Goal: Task Accomplishment & Management: Manage account settings

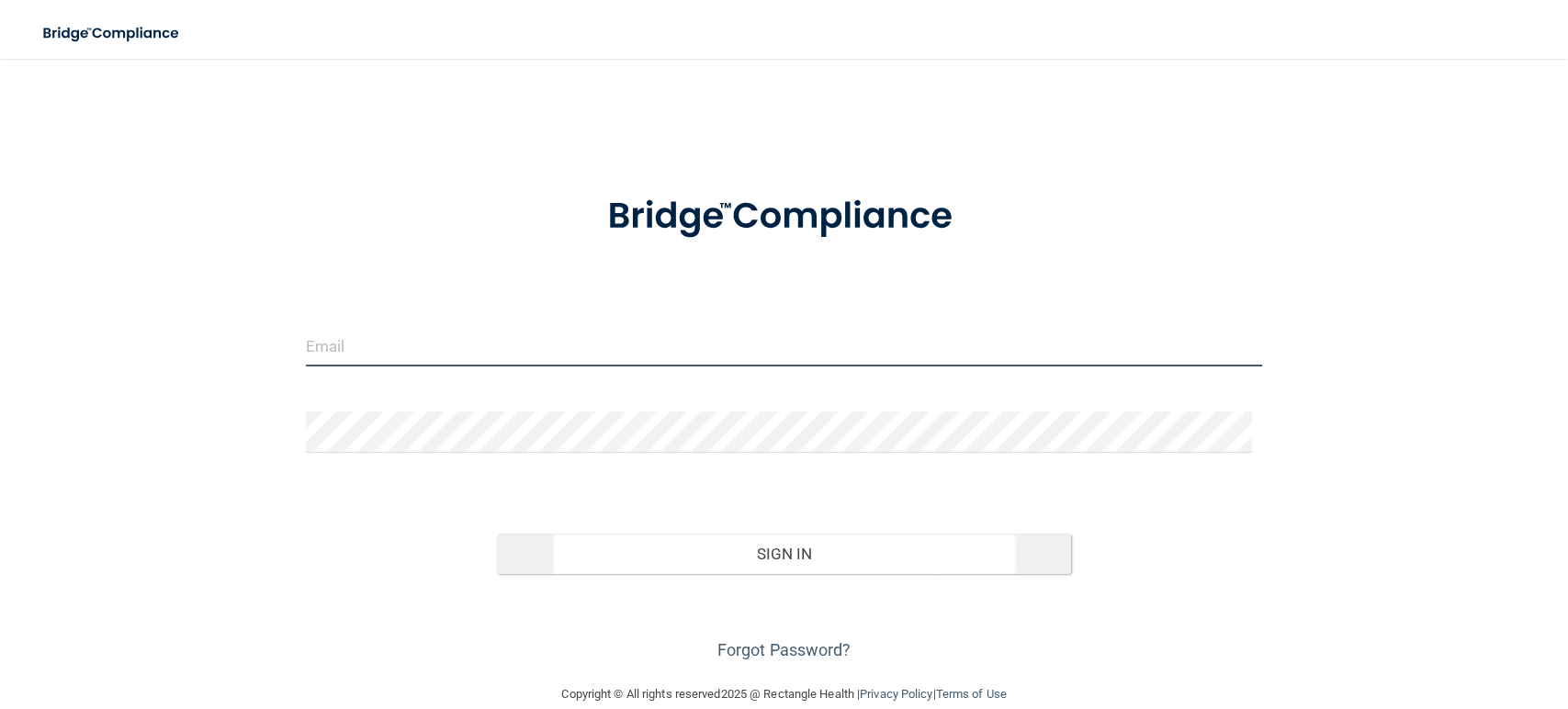
type input "[EMAIL_ADDRESS][DOMAIN_NAME]"
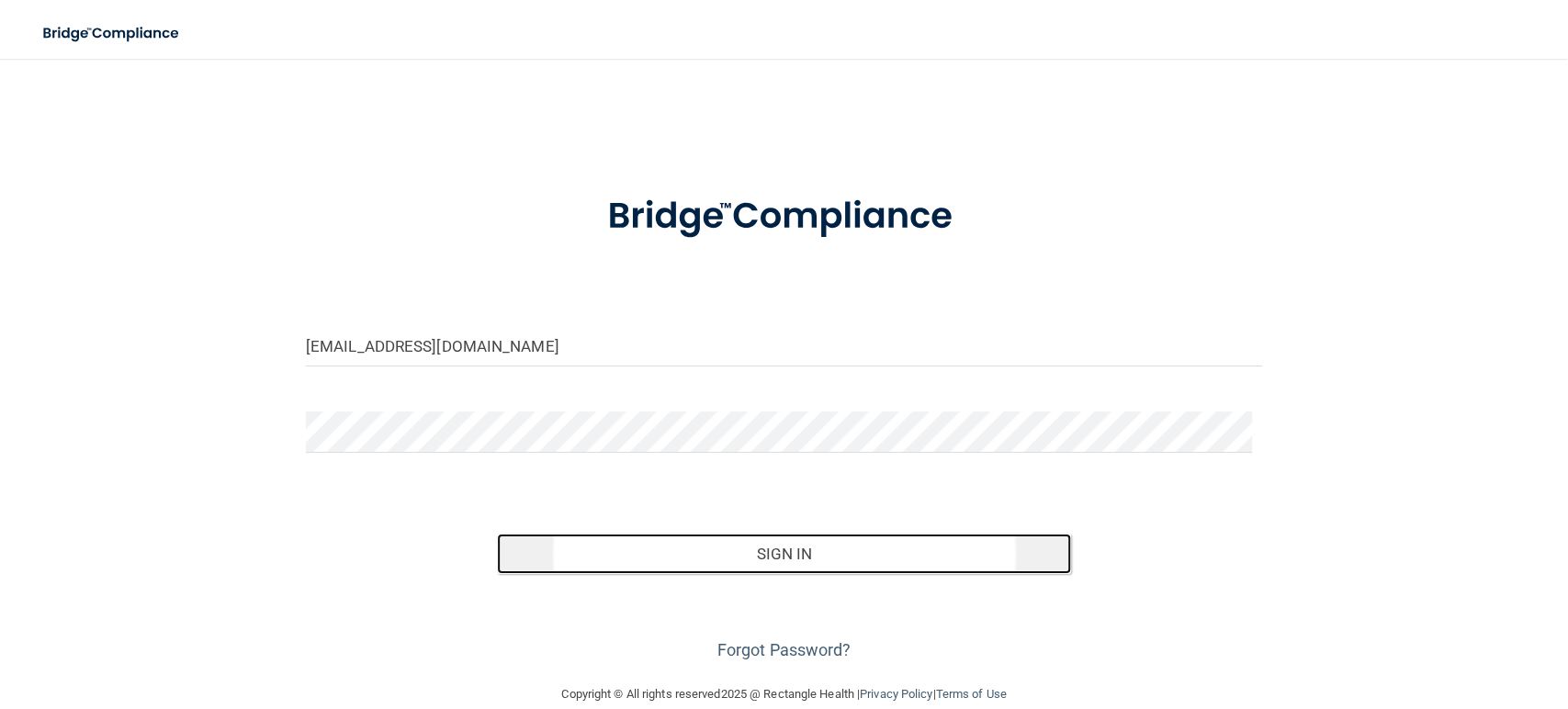
click at [575, 557] on button "Sign In" at bounding box center [784, 554] width 575 height 41
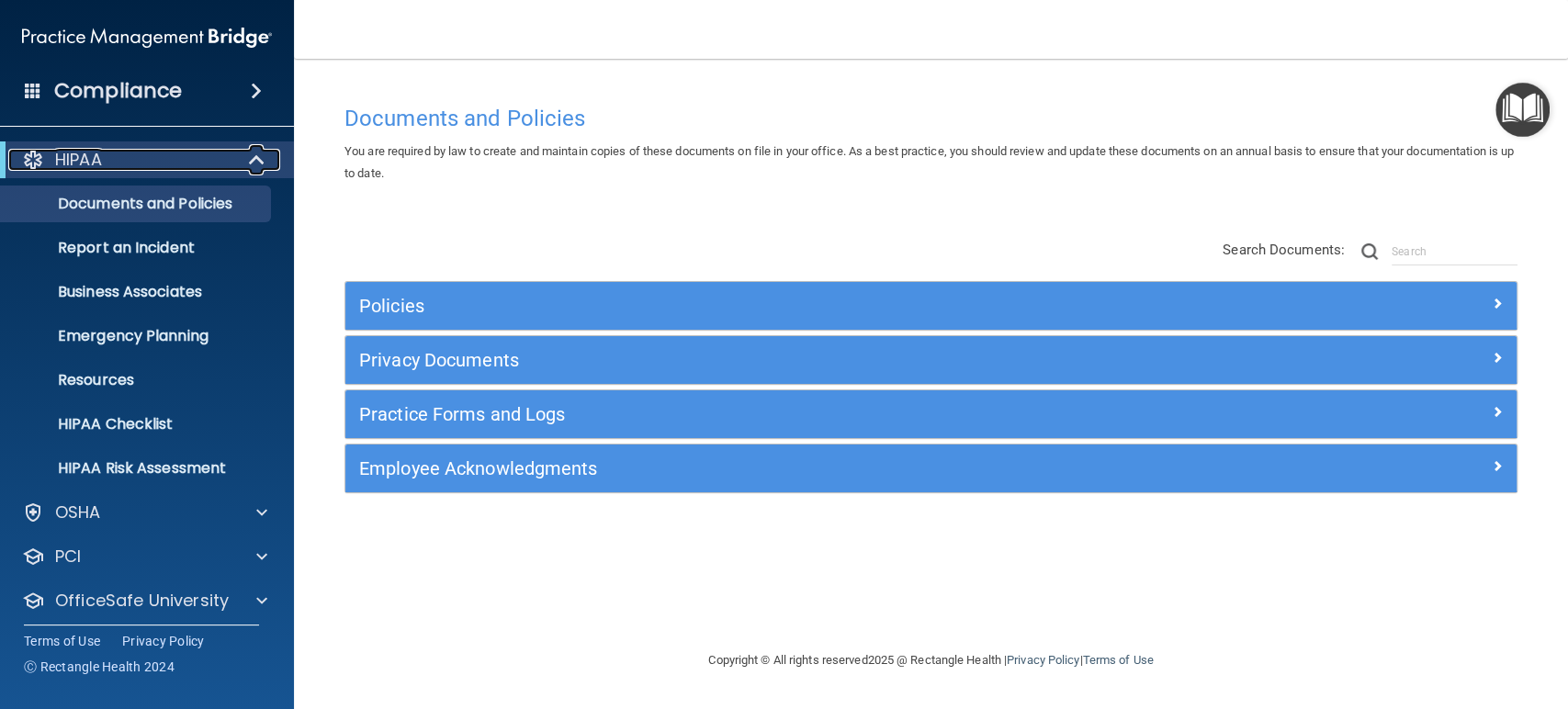
click at [254, 159] on span at bounding box center [259, 160] width 16 height 22
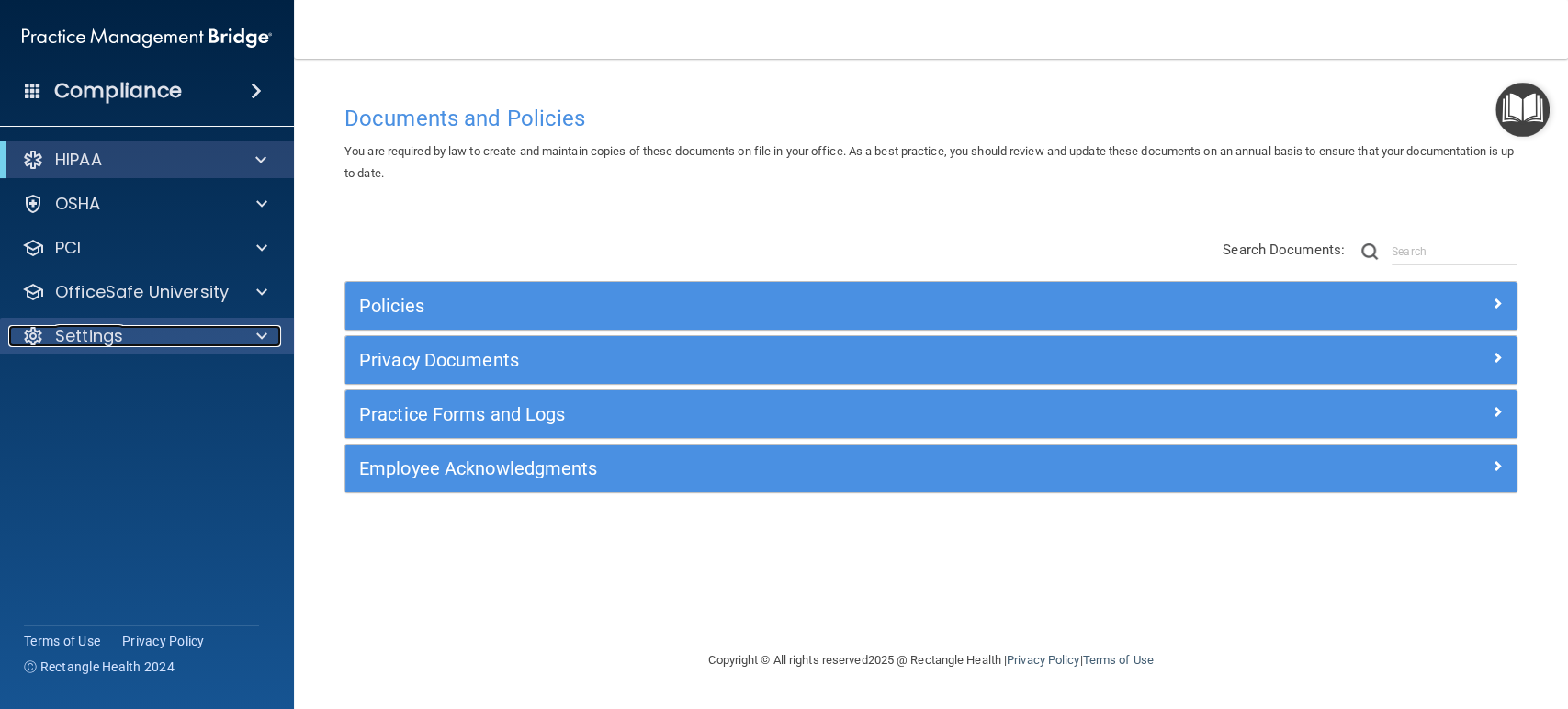
click at [264, 334] on span at bounding box center [262, 336] width 11 height 22
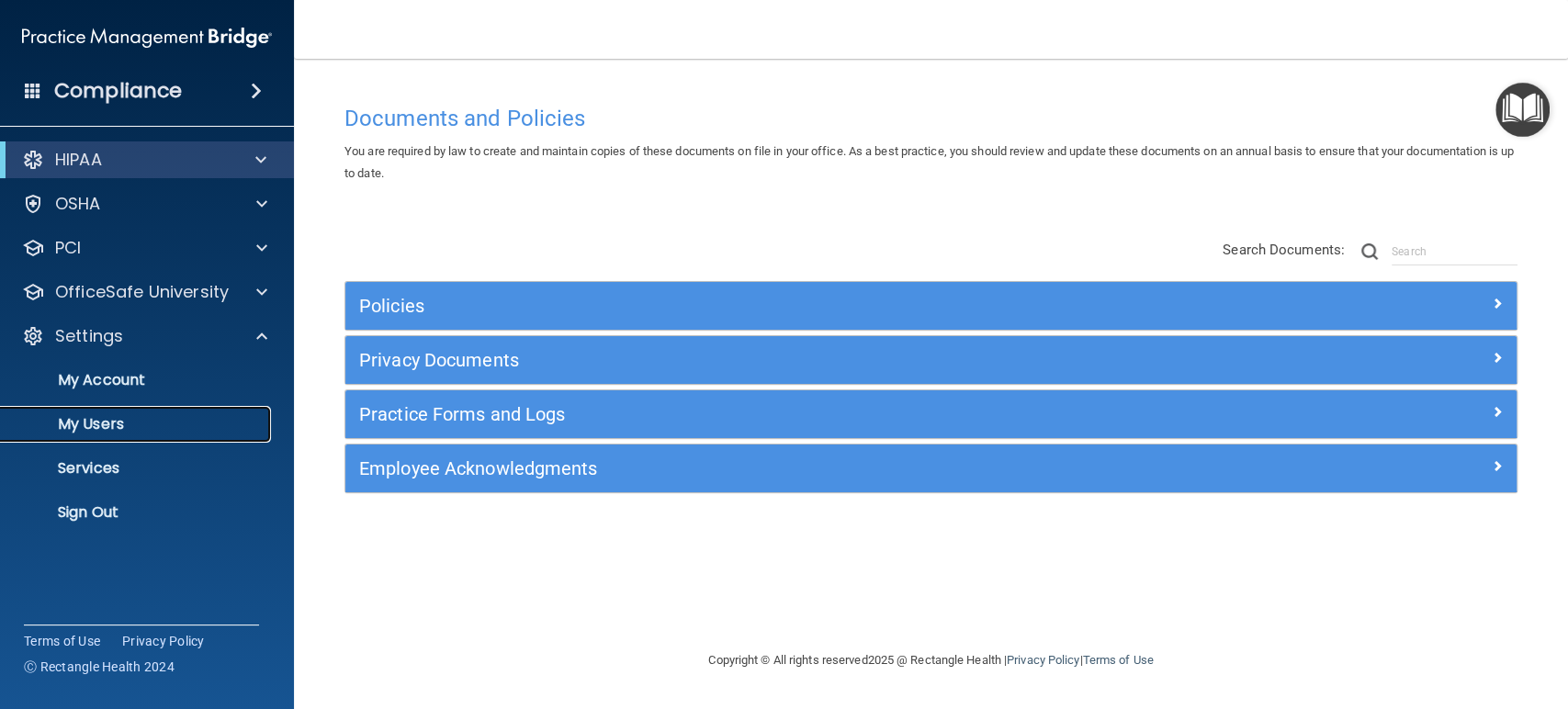
click at [152, 426] on p "My Users" at bounding box center [137, 424] width 251 height 18
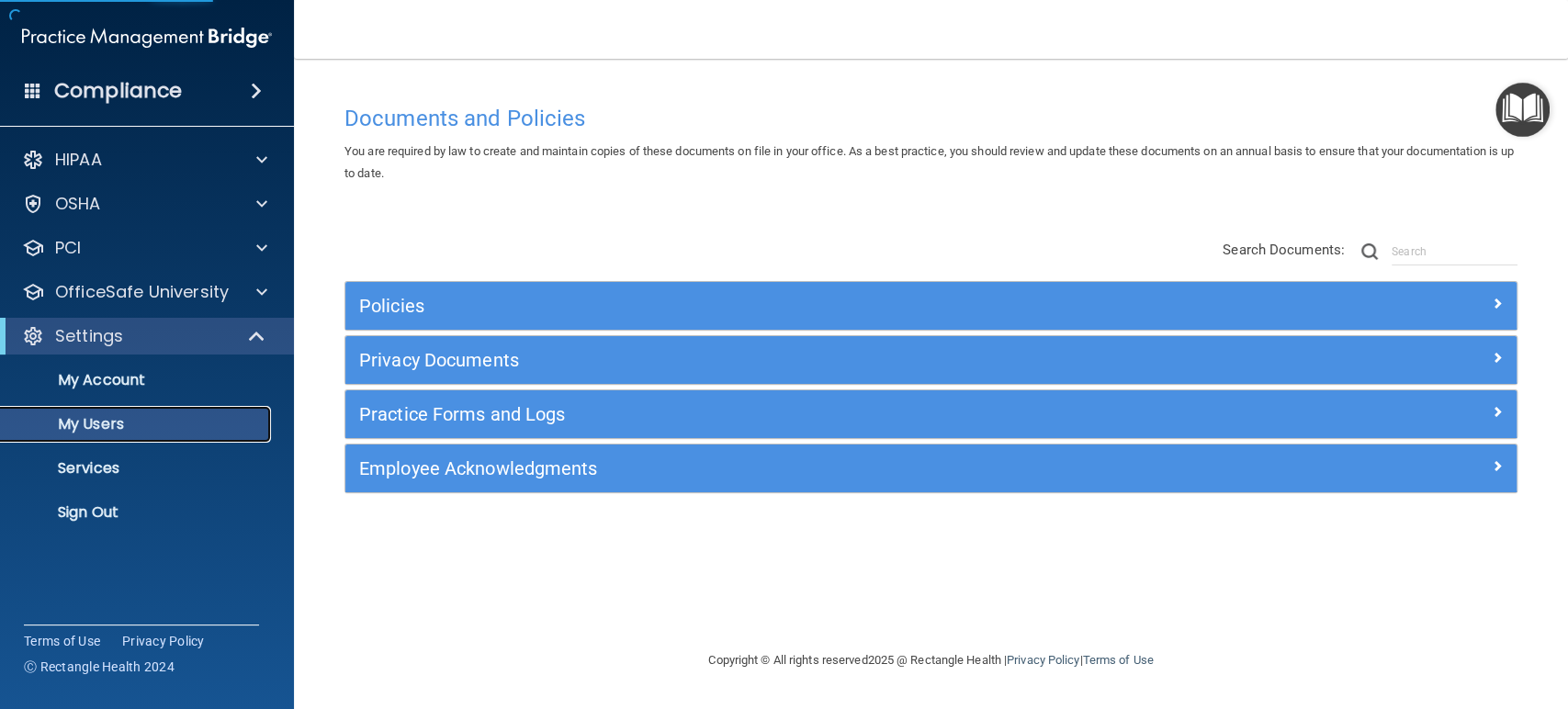
select select "20"
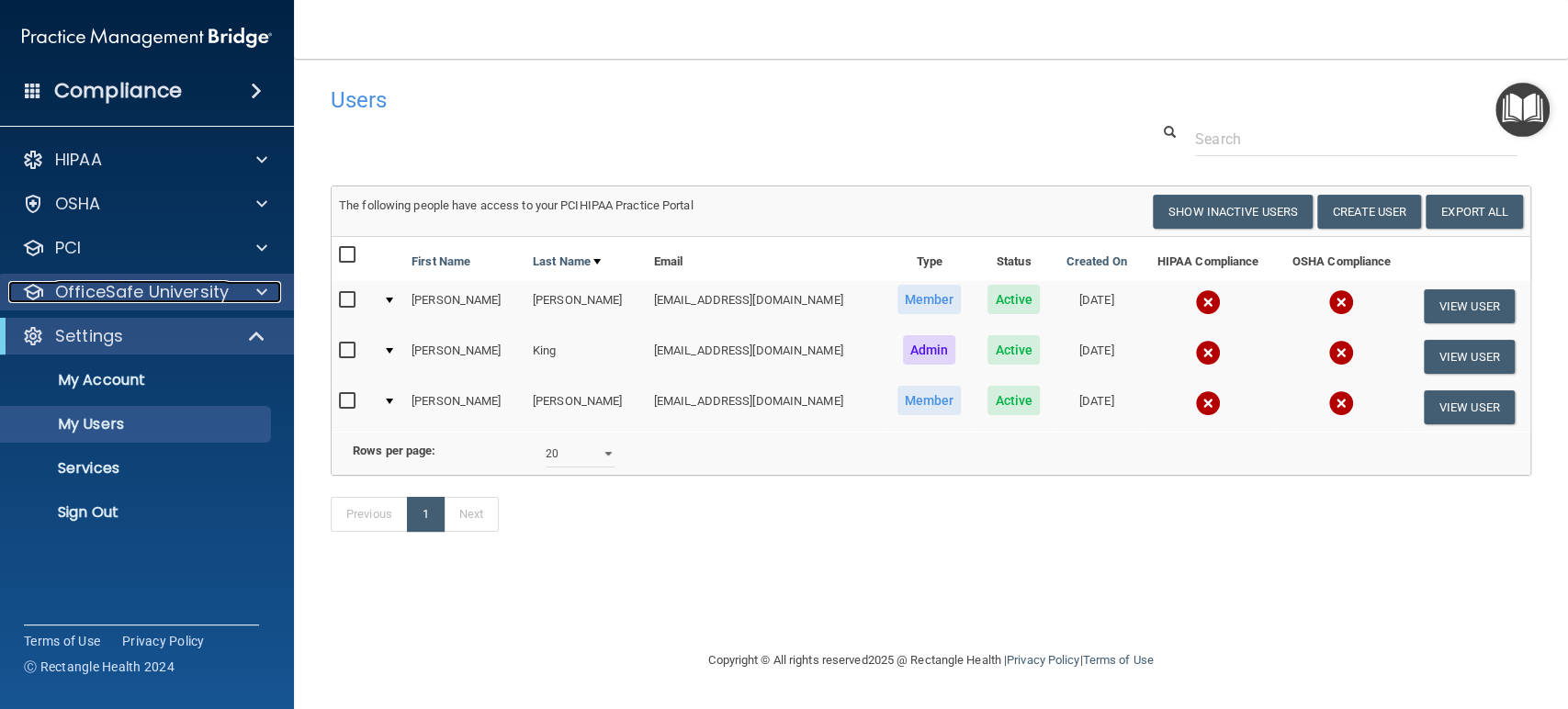
click at [257, 291] on span at bounding box center [262, 292] width 11 height 22
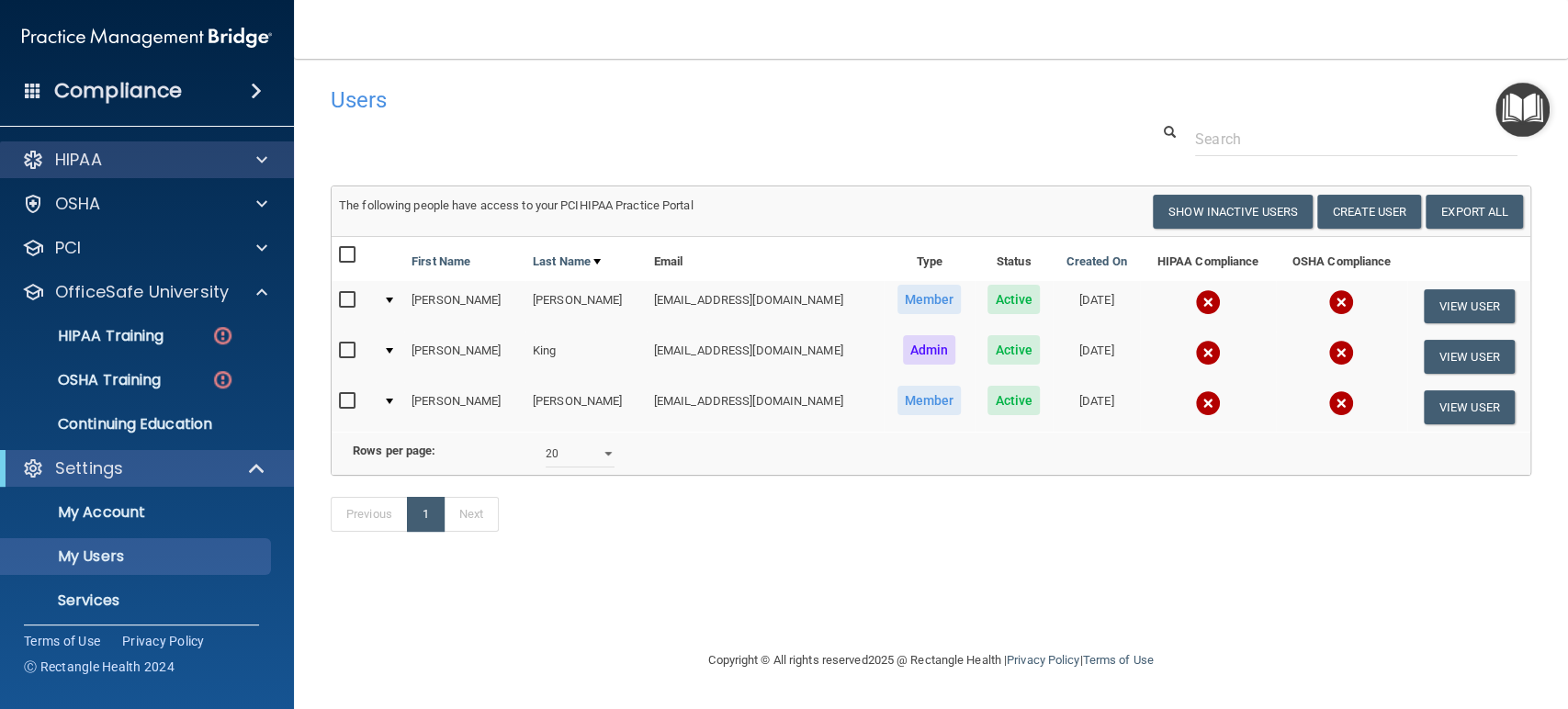
click at [267, 145] on div "HIPAA" at bounding box center [147, 160] width 295 height 37
click at [263, 156] on span at bounding box center [262, 160] width 11 height 22
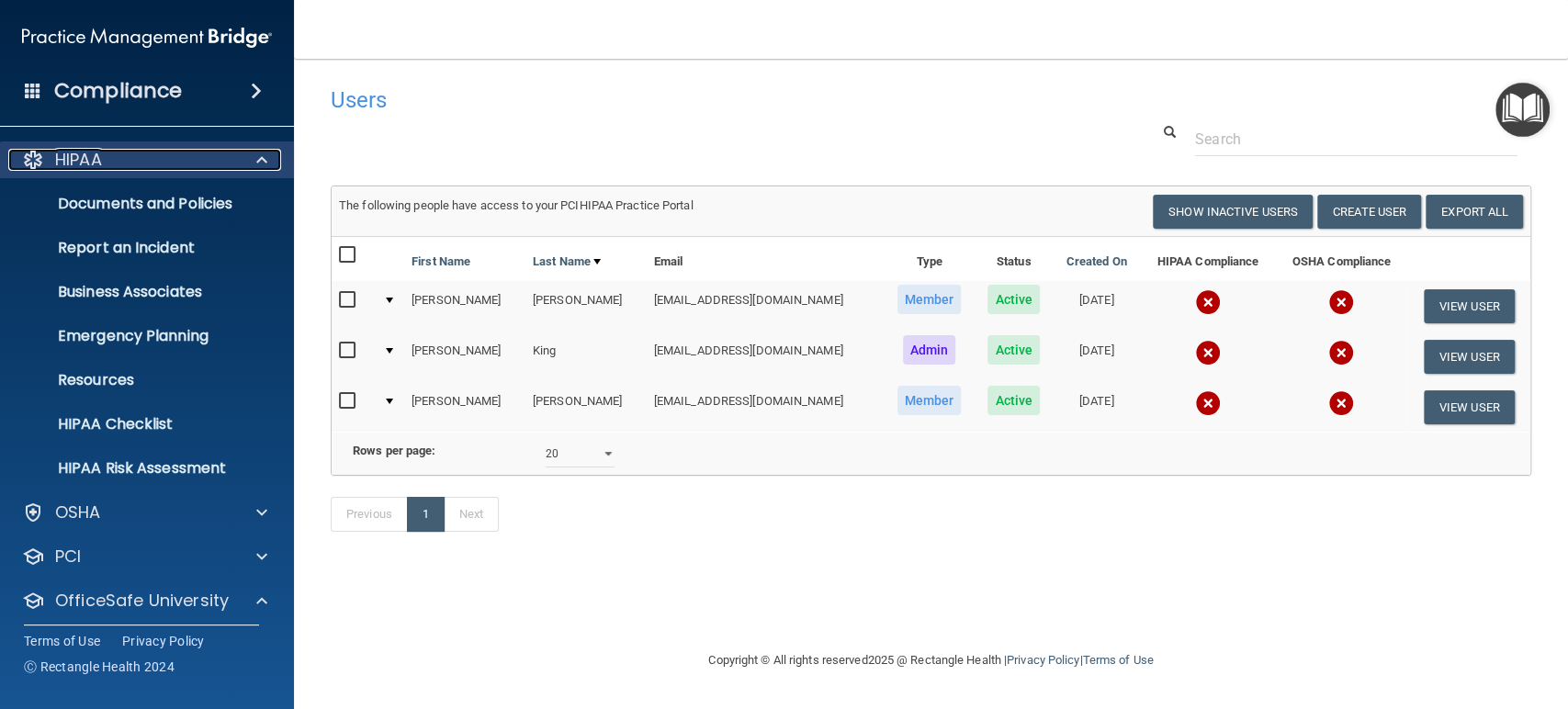
click at [254, 154] on div at bounding box center [259, 160] width 46 height 22
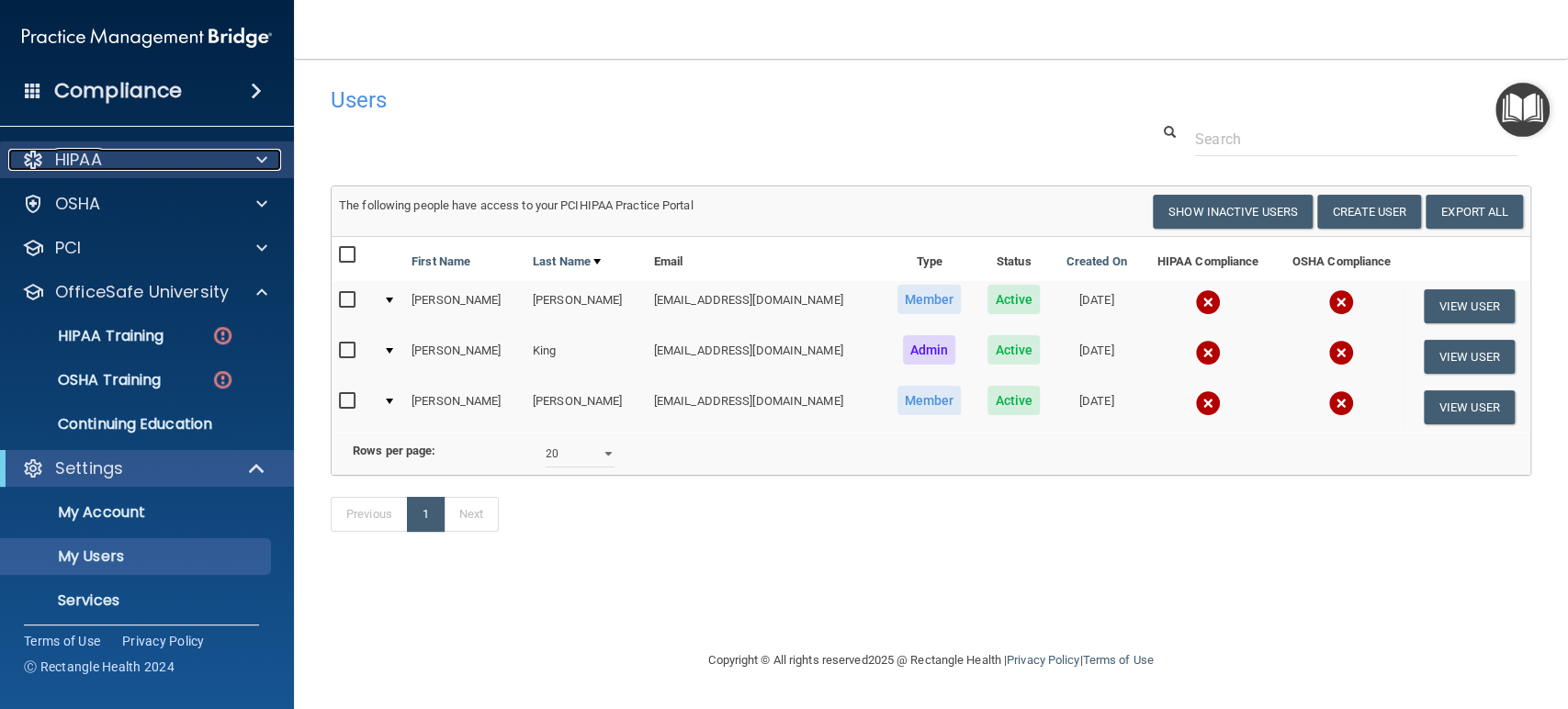
click at [258, 160] on span at bounding box center [262, 160] width 11 height 22
